Goal: Find specific page/section: Find specific page/section

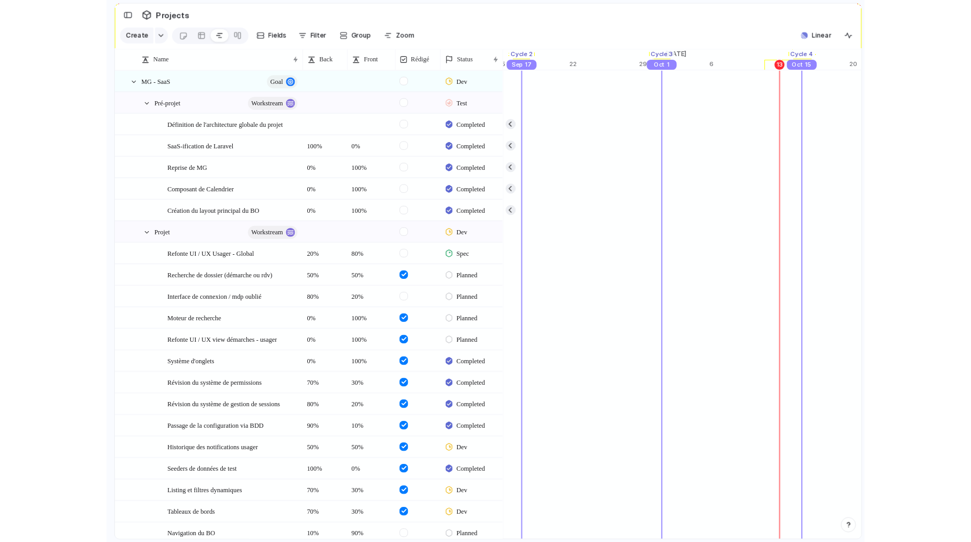
scroll to position [0, 11325]
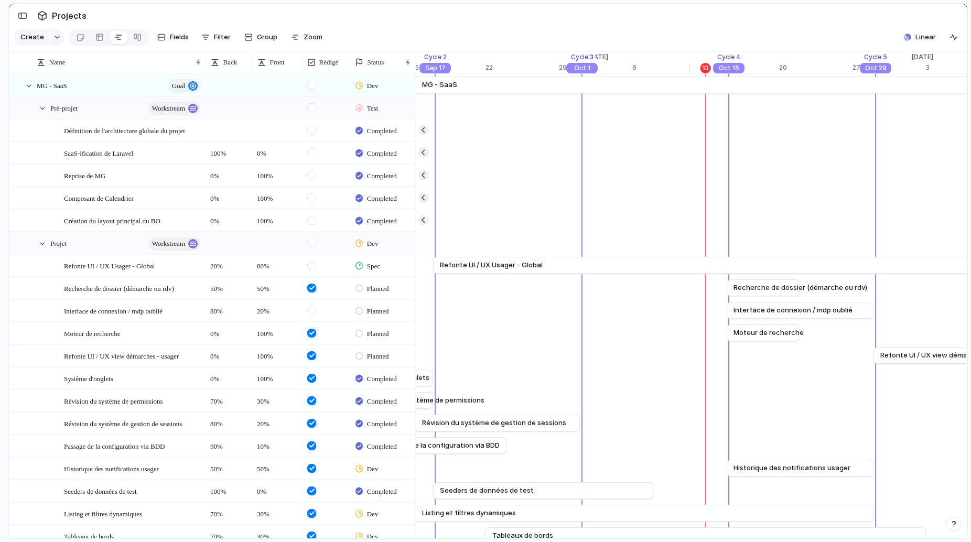
click at [388, 14] on section "Projects" at bounding box center [488, 16] width 958 height 24
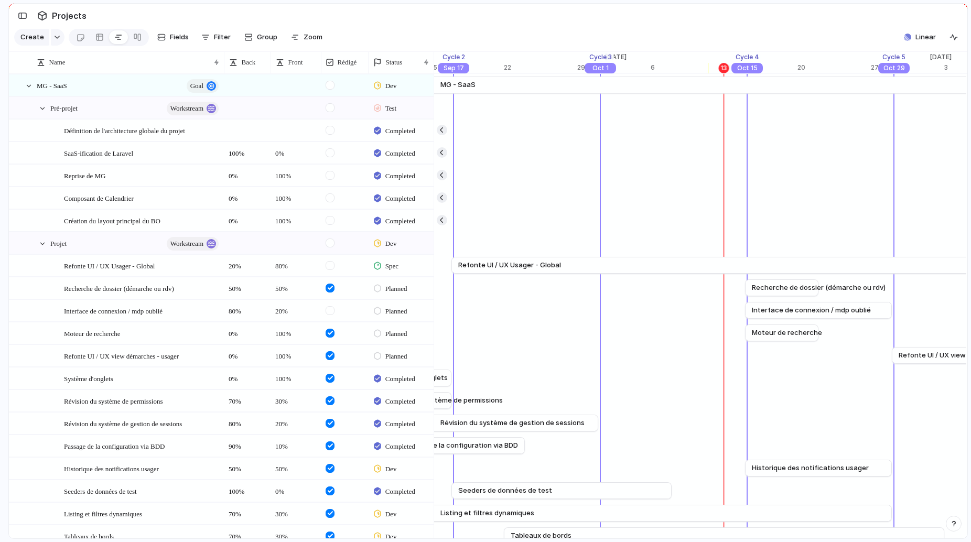
drag, startPoint x: 204, startPoint y: 63, endPoint x: 223, endPoint y: 66, distance: 18.6
click at [223, 66] on div at bounding box center [223, 62] width 5 height 22
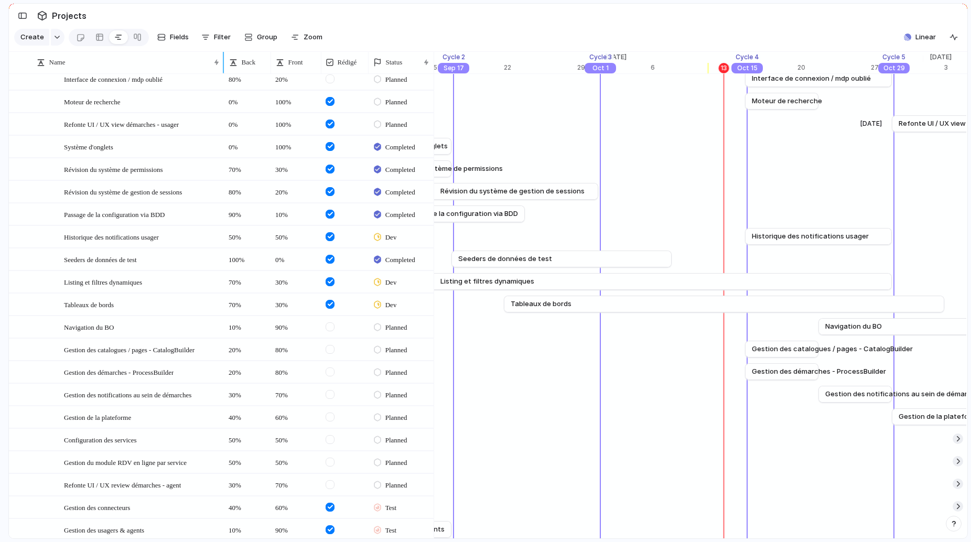
scroll to position [230, 0]
click at [603, 348] on div "[DATE] Gestion des catalogues / pages - CatalogBuilder [DATE]" at bounding box center [761, 351] width 23304 height 23
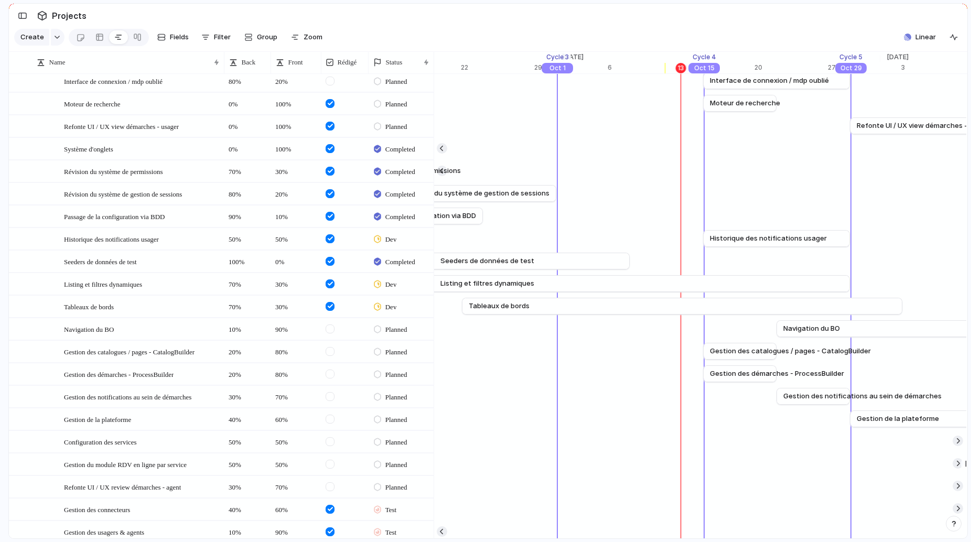
scroll to position [0, 11368]
drag, startPoint x: 904, startPoint y: 305, endPoint x: 704, endPoint y: 306, distance: 199.7
click at [704, 306] on div at bounding box center [703, 306] width 13 height 17
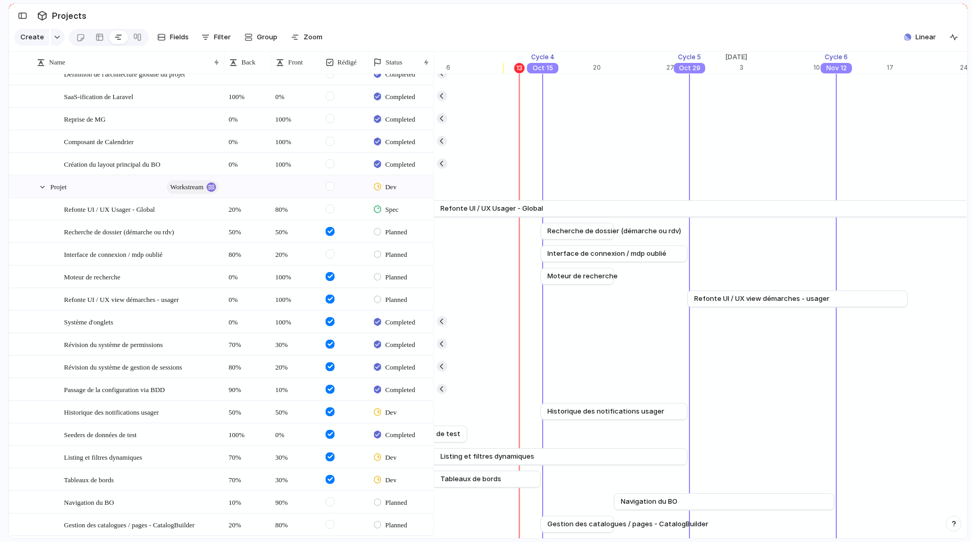
scroll to position [50, 0]
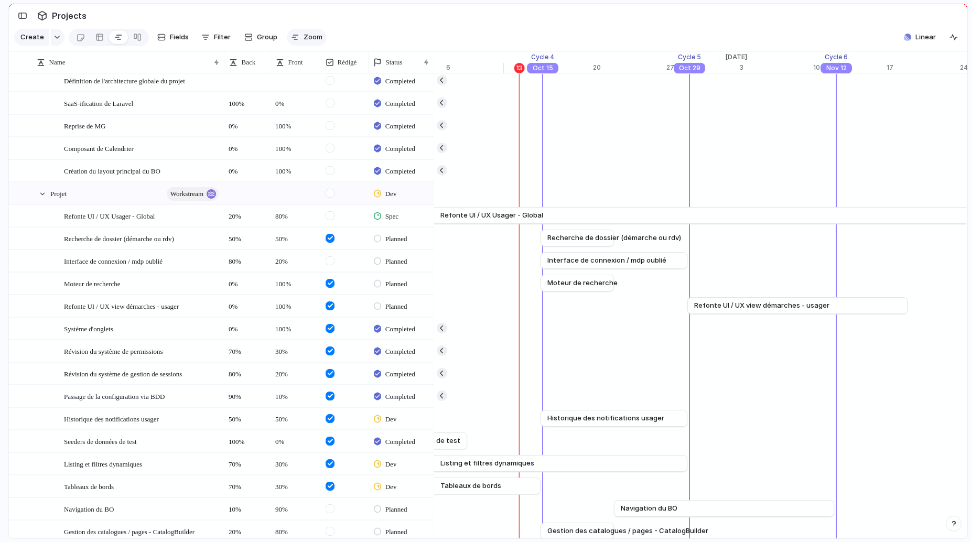
click at [303, 36] on span "Zoom" at bounding box center [312, 37] width 19 height 10
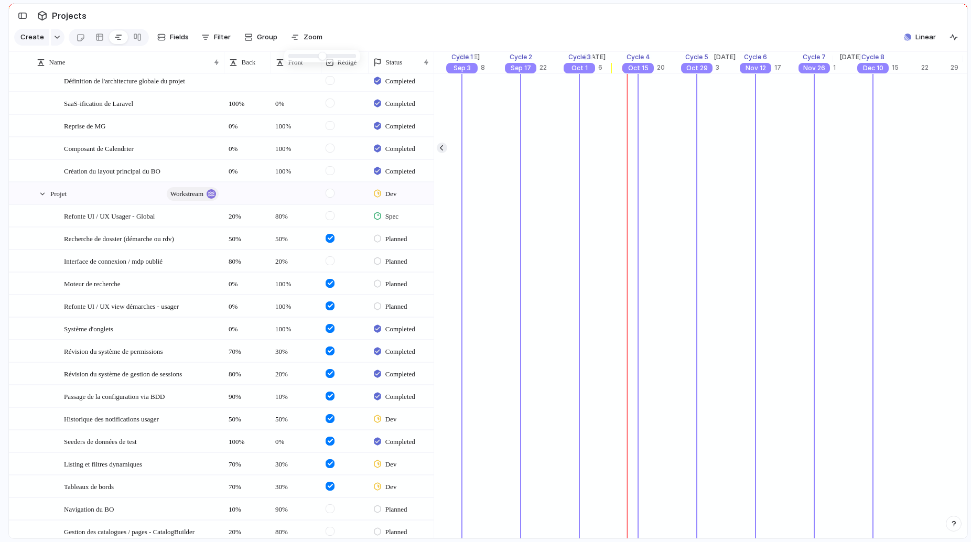
type input "*"
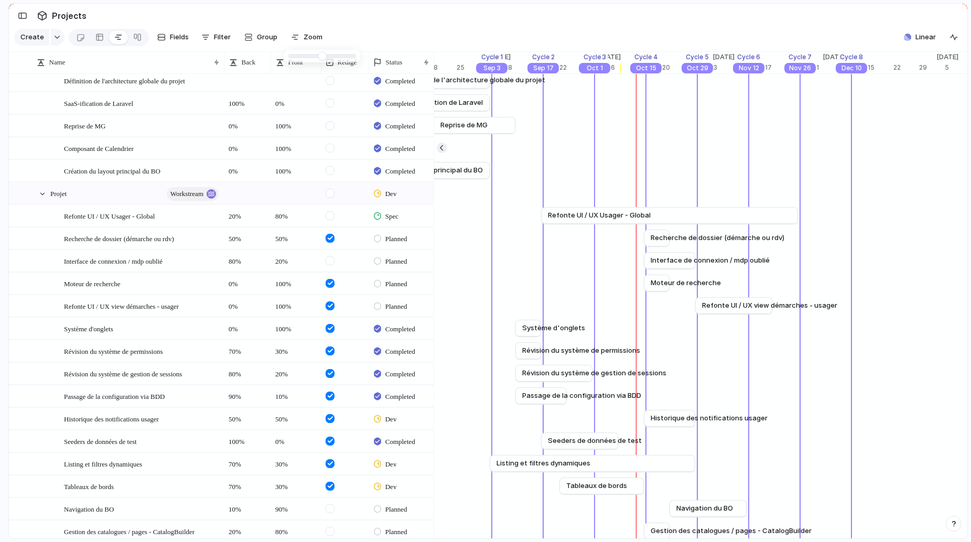
drag, startPoint x: 349, startPoint y: 56, endPoint x: 309, endPoint y: 58, distance: 39.4
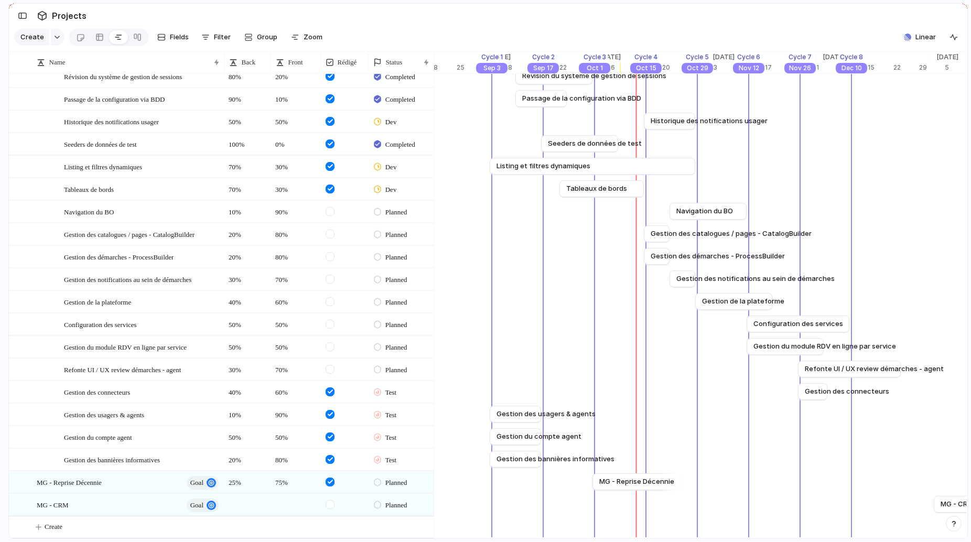
scroll to position [349, 0]
click at [388, 301] on span "Planned" at bounding box center [396, 301] width 22 height 10
click at [351, 292] on div "Idea Discovery Backlog Proposal Planned Paused Active Spec Dev Support Test Com…" at bounding box center [485, 271] width 971 height 542
click at [127, 298] on span "Gestion de la plateforme" at bounding box center [97, 300] width 67 height 12
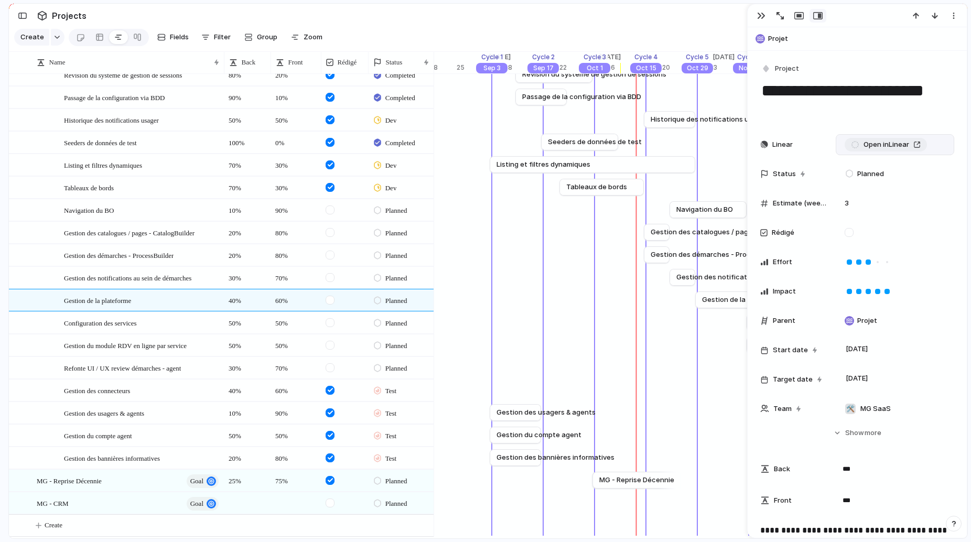
click at [794, 145] on span "Open in Linear" at bounding box center [886, 144] width 46 height 10
